Goal: Task Accomplishment & Management: Use online tool/utility

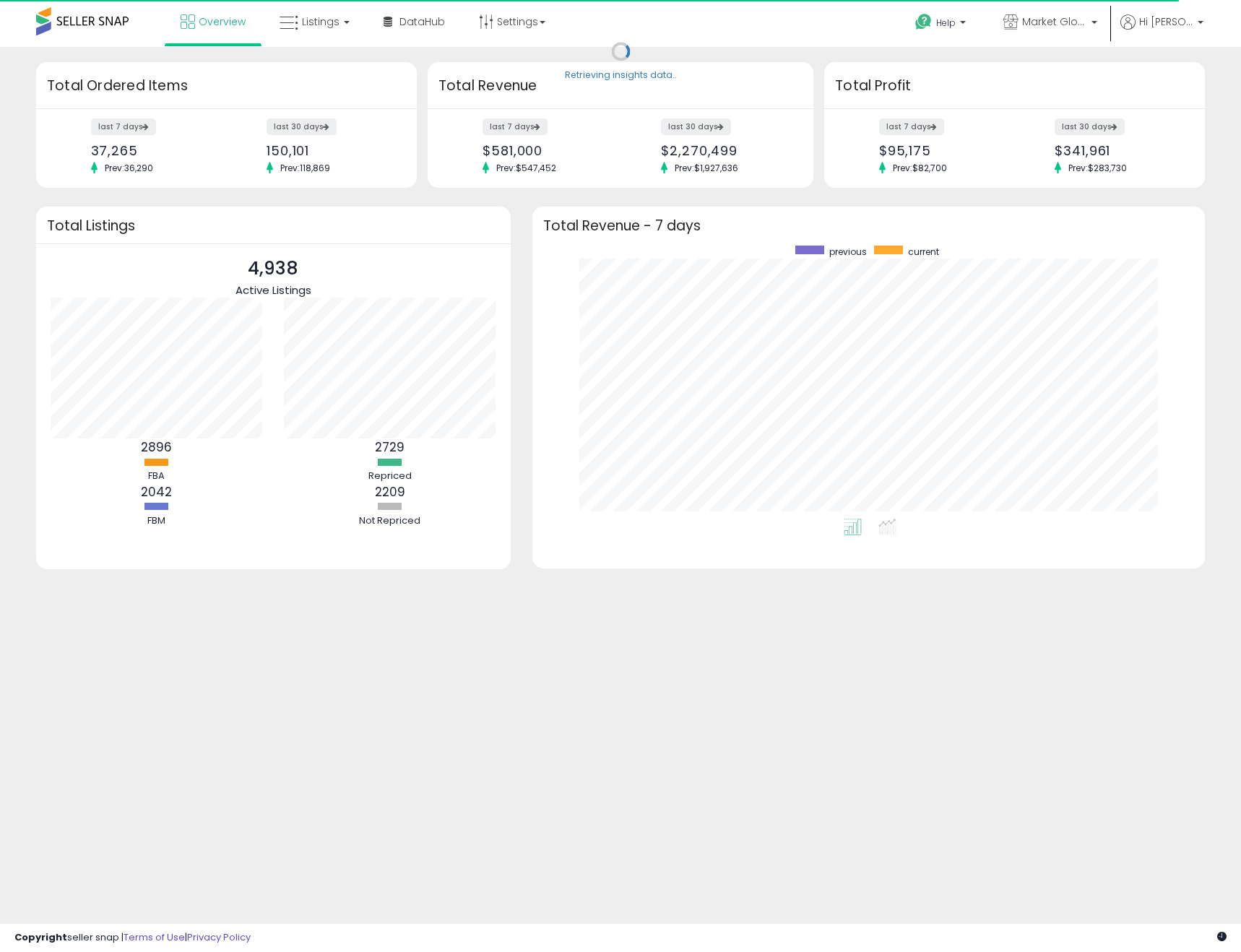
scroll to position [273, 645]
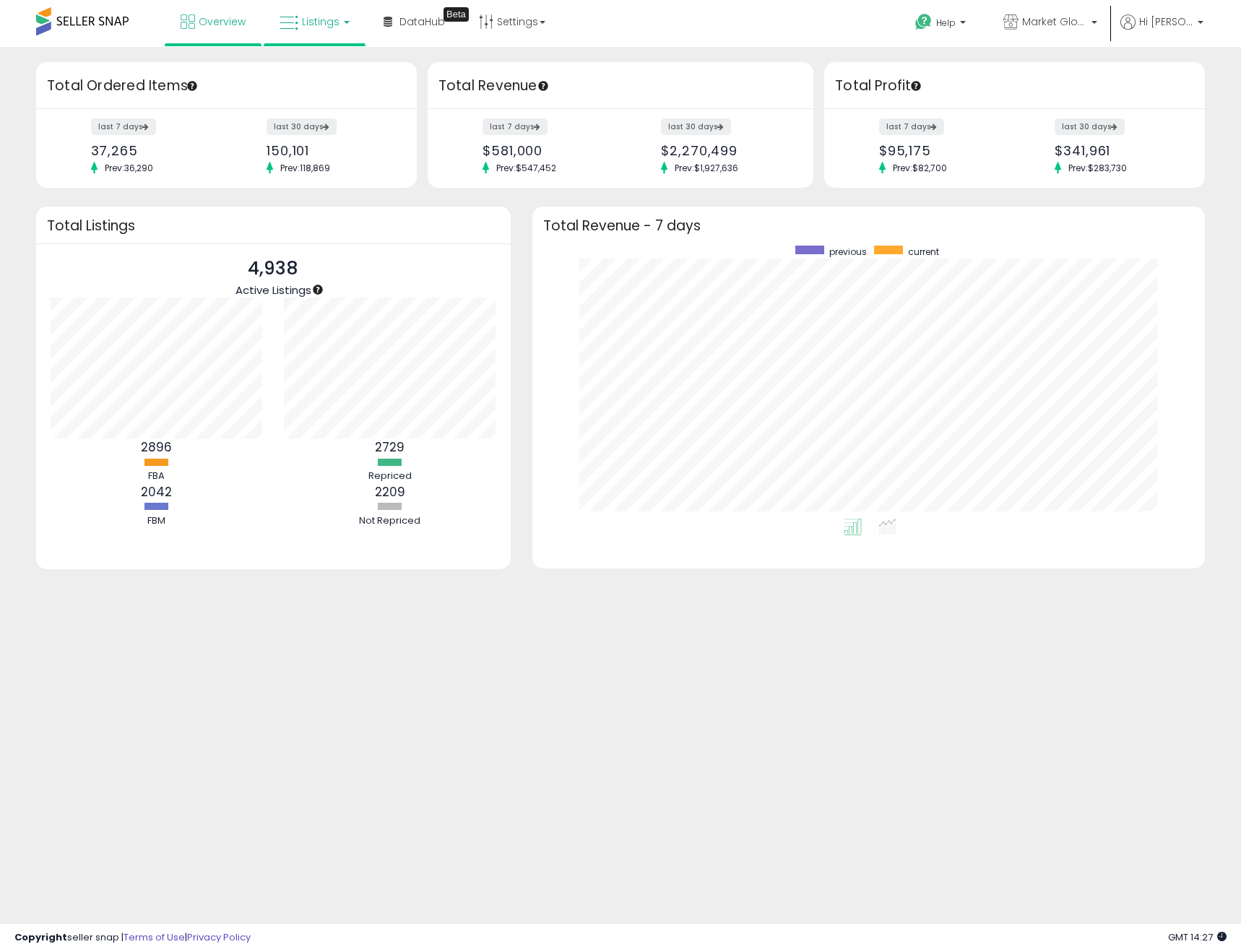
click at [321, 28] on span "Listings" at bounding box center [321, 22] width 38 height 15
click at [326, 73] on icon at bounding box center [325, 71] width 63 height 19
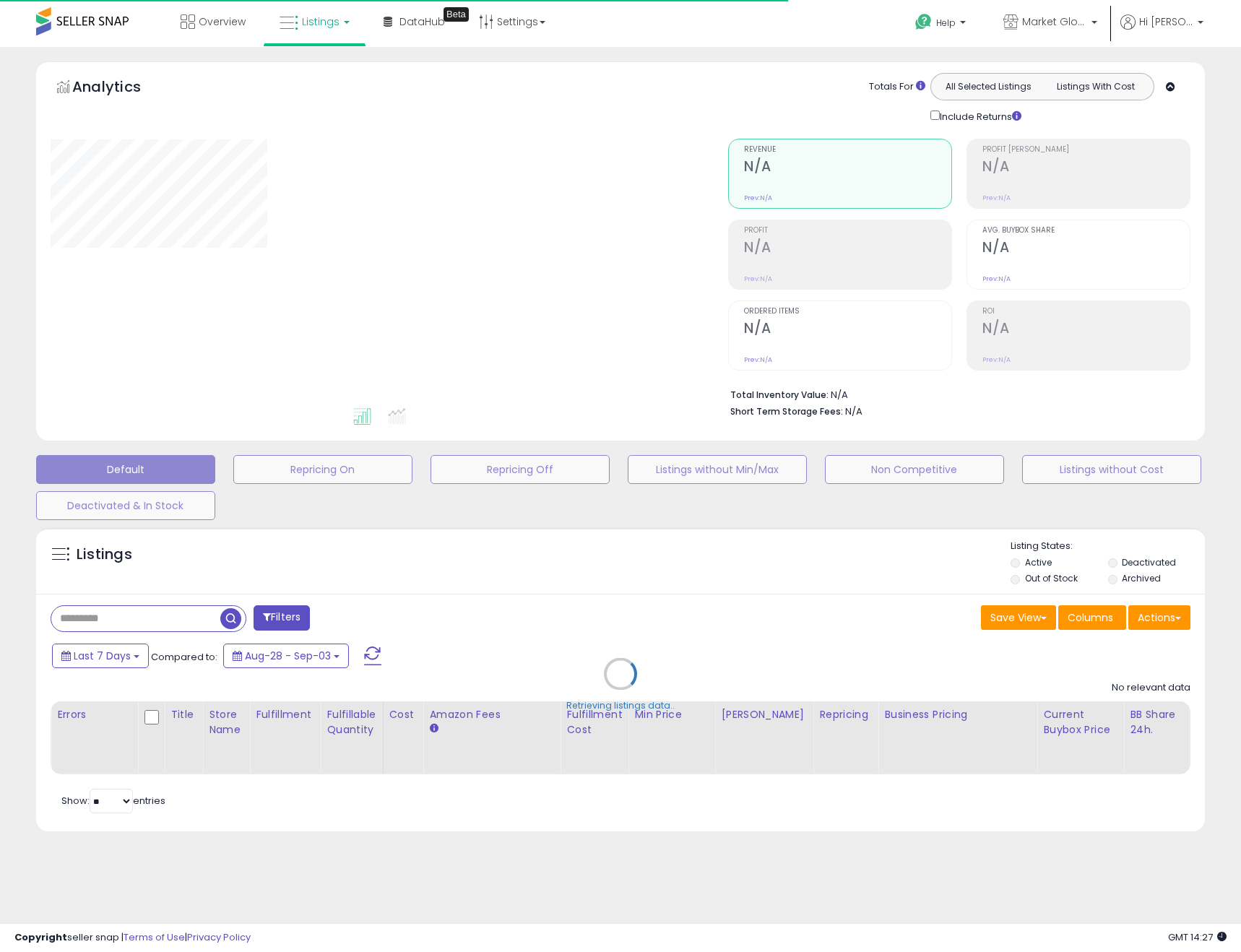
click at [1162, 616] on div "Retrieving listings data.." at bounding box center [620, 685] width 1190 height 329
click at [1174, 619] on div "Retrieving listings data.." at bounding box center [620, 685] width 1190 height 329
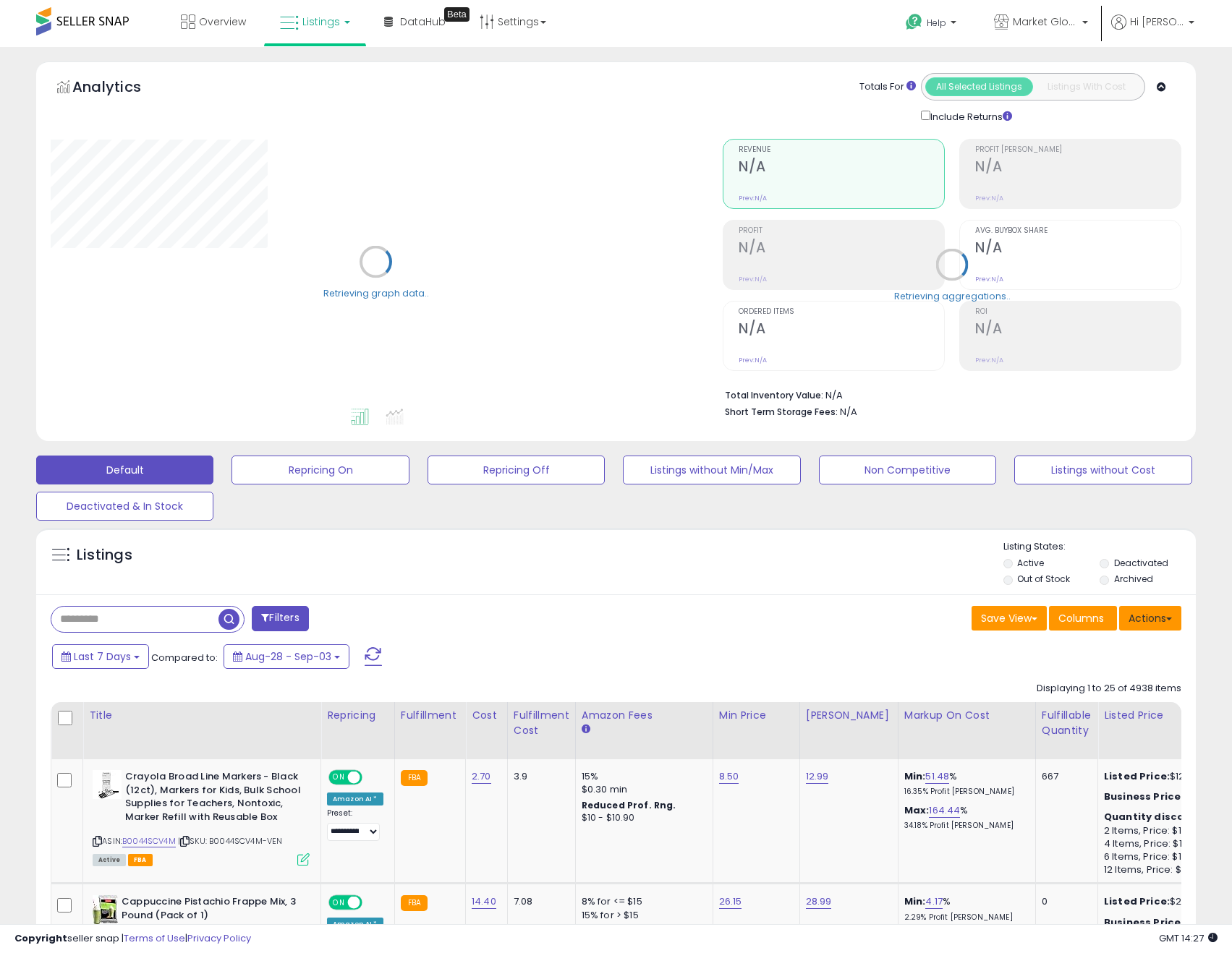
click at [1167, 620] on span at bounding box center [1168, 619] width 6 height 3
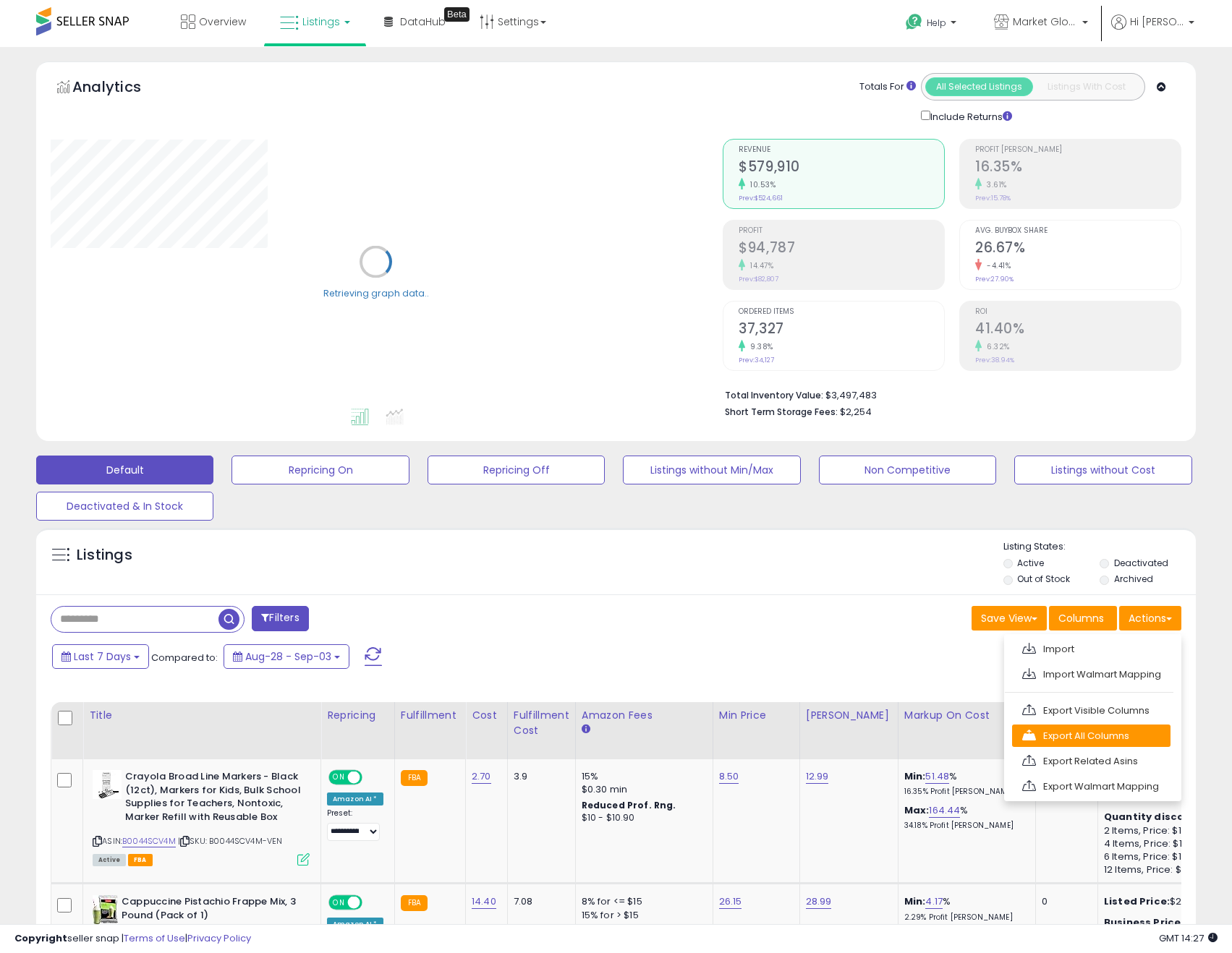
click at [1115, 737] on link "Export All Columns" at bounding box center [1091, 735] width 159 height 22
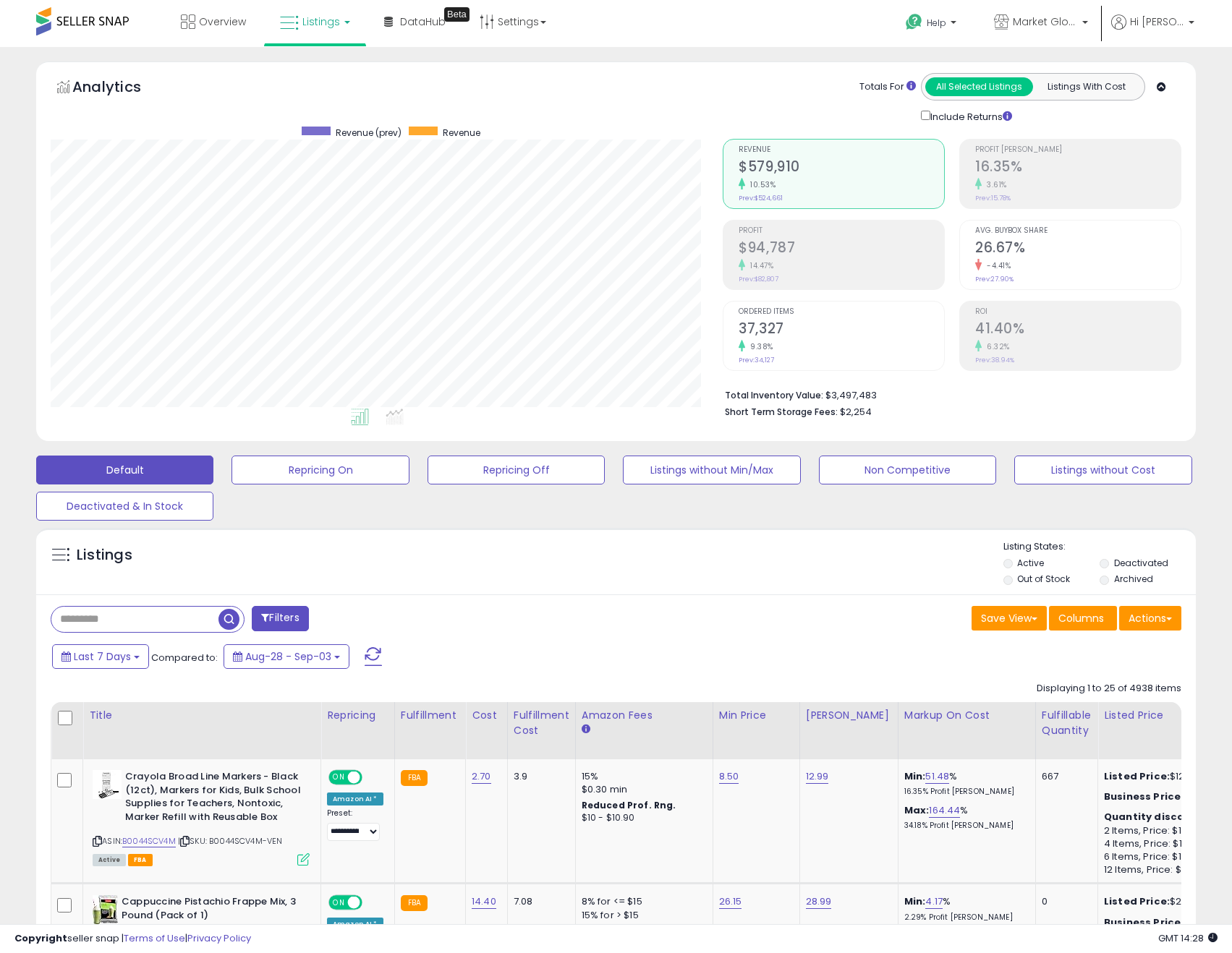
scroll to position [296, 672]
